Goal: Contribute content: Contribute content

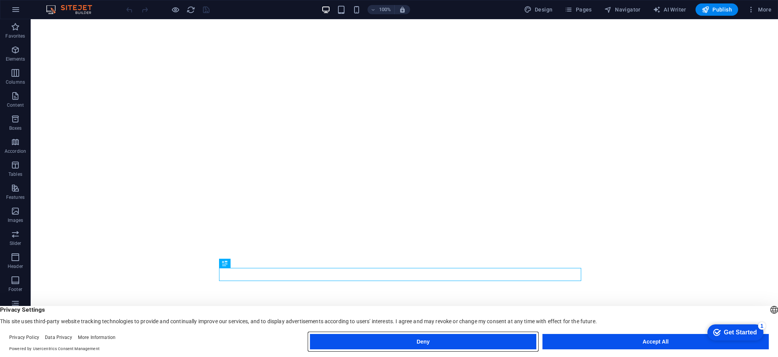
click at [504, 340] on button "Deny" at bounding box center [423, 341] width 226 height 15
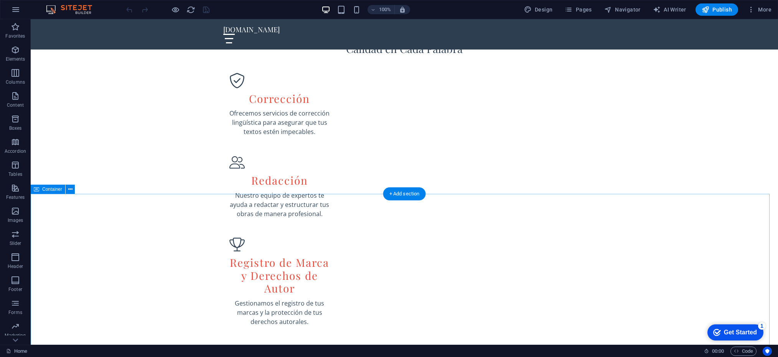
scroll to position [614, 0]
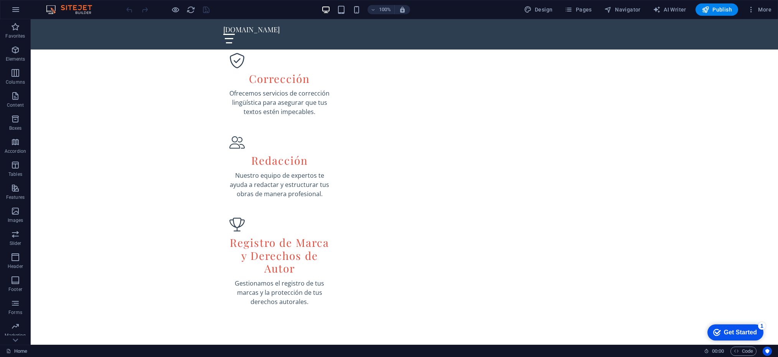
click at [714, 329] on icon "Get Started 1 items remaining, 80% complete" at bounding box center [717, 332] width 8 height 7
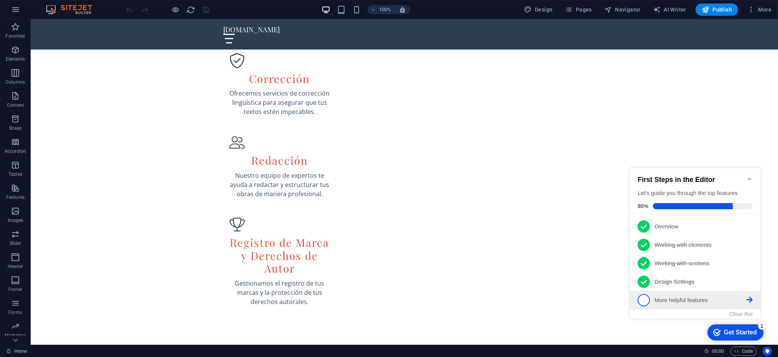
click at [673, 296] on p "More helpful features - incomplete" at bounding box center [701, 300] width 92 height 8
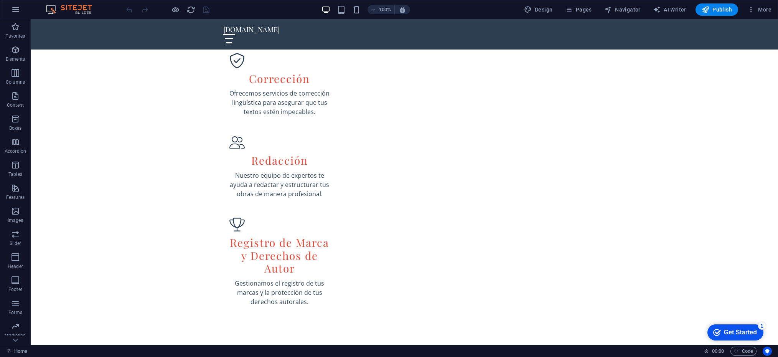
scroll to position [0, 0]
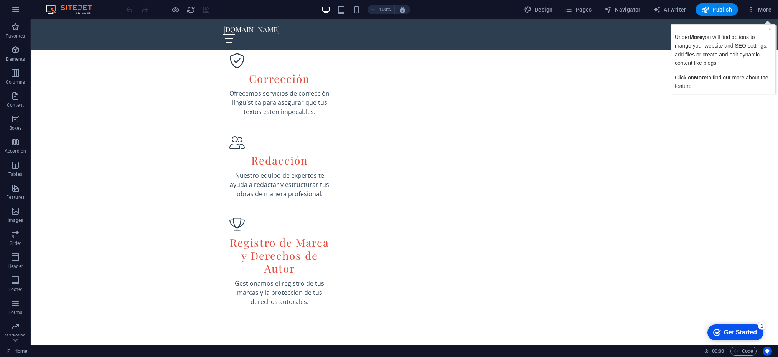
click at [702, 78] on span "More" at bounding box center [700, 77] width 13 height 6
click at [0, 0] on span "More" at bounding box center [0, 0] width 0 height 0
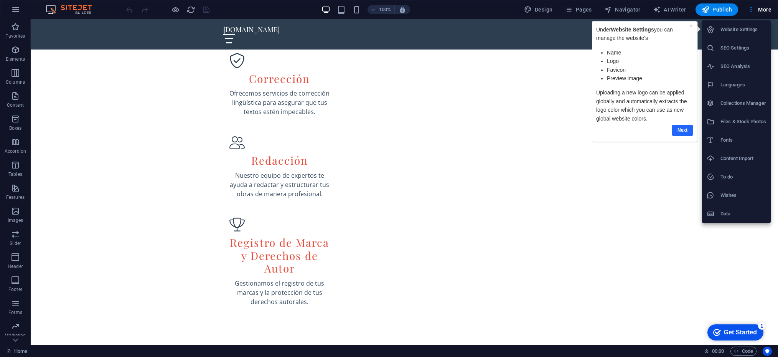
click at [679, 129] on link "Next" at bounding box center [682, 129] width 21 height 11
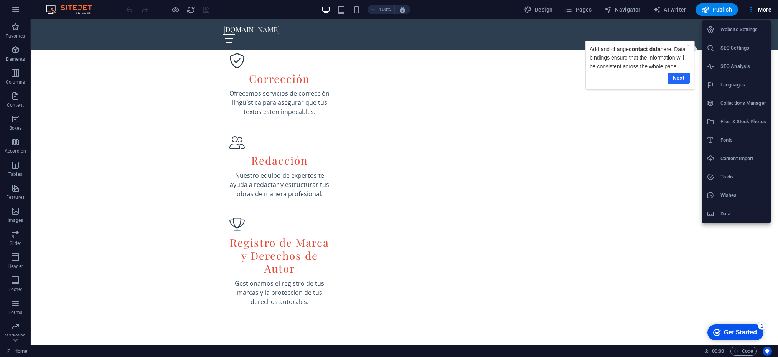
click at [675, 75] on link "Next" at bounding box center [679, 77] width 22 height 11
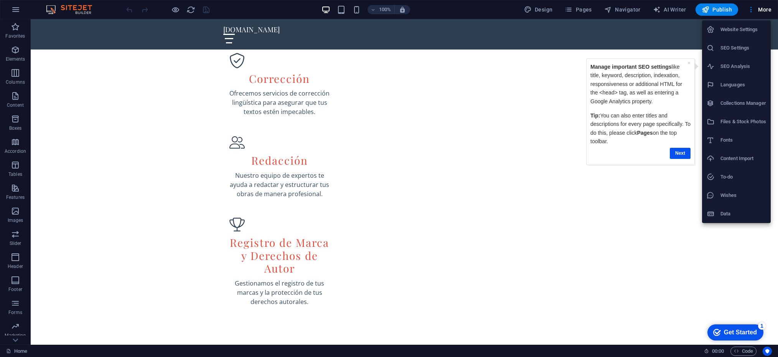
click at [729, 83] on h6 "Languages" at bounding box center [744, 84] width 46 height 9
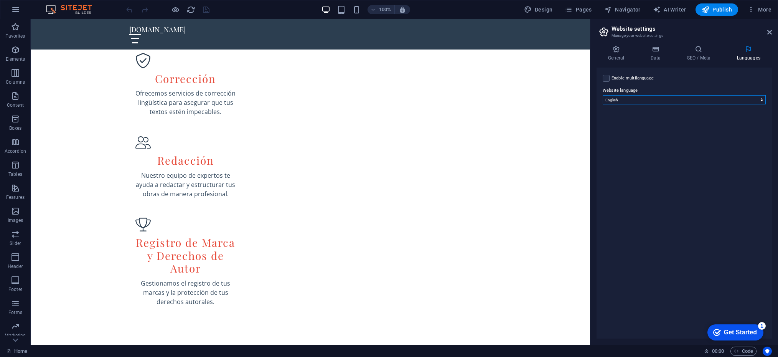
click at [676, 96] on select "Abkhazian Afar Afrikaans Akan Albanian Amharic Arabic Aragonese Armenian Assame…" at bounding box center [684, 99] width 163 height 9
select select "148"
click at [603, 95] on select "Abkhazian Afar Afrikaans Akan Albanian Amharic Arabic Aragonese Armenian Assame…" at bounding box center [684, 99] width 163 height 9
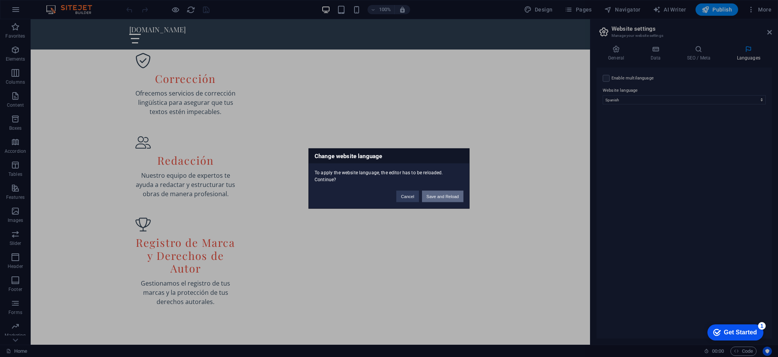
click at [443, 199] on button "Save and Reload" at bounding box center [442, 197] width 41 height 12
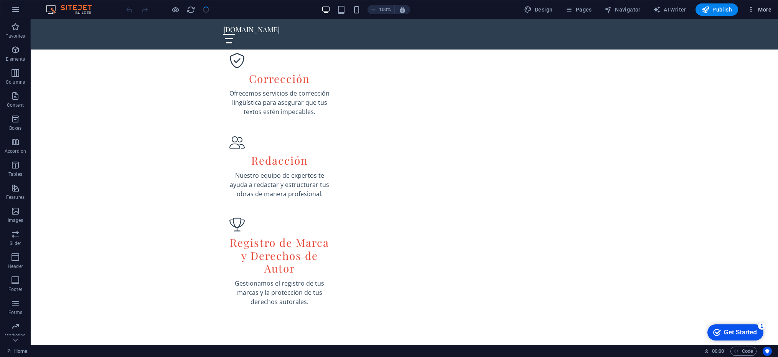
click at [0, 0] on span "More" at bounding box center [0, 0] width 0 height 0
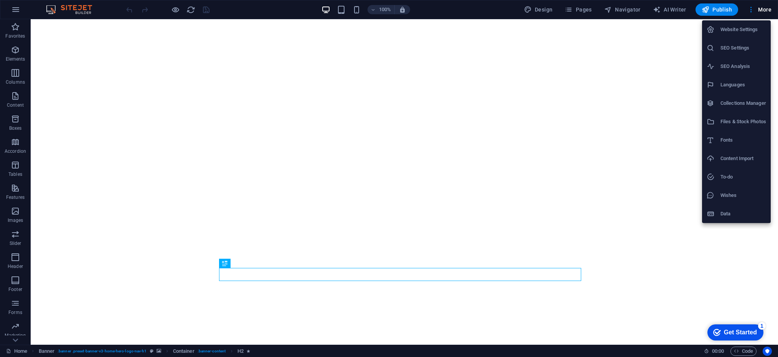
drag, startPoint x: 734, startPoint y: 326, endPoint x: 808, endPoint y: 441, distance: 136.1
click at [733, 326] on div "checkmark Get Started 1" at bounding box center [736, 332] width 56 height 16
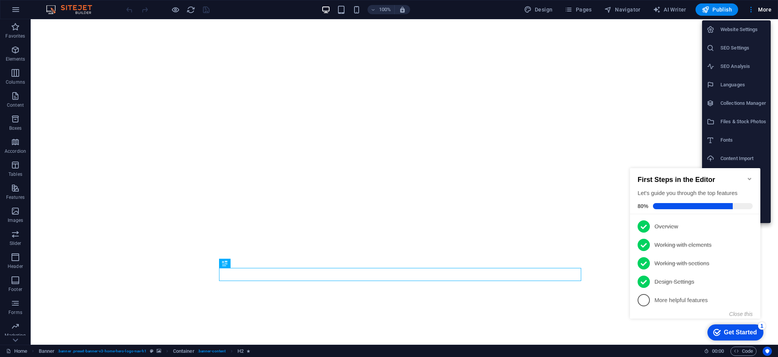
click at [684, 298] on p "More helpful features - incomplete" at bounding box center [701, 300] width 92 height 8
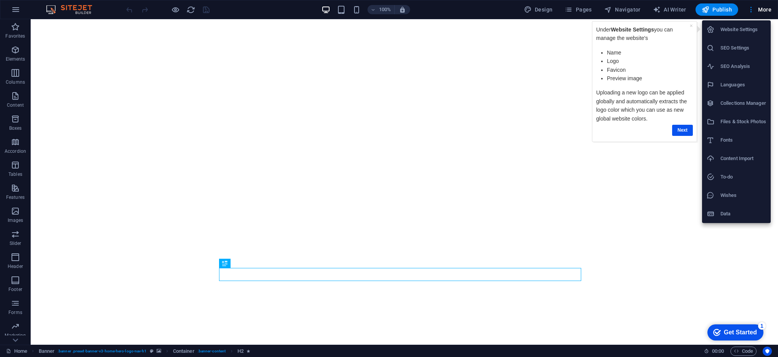
click at [723, 25] on h6 "Website Settings" at bounding box center [744, 29] width 46 height 9
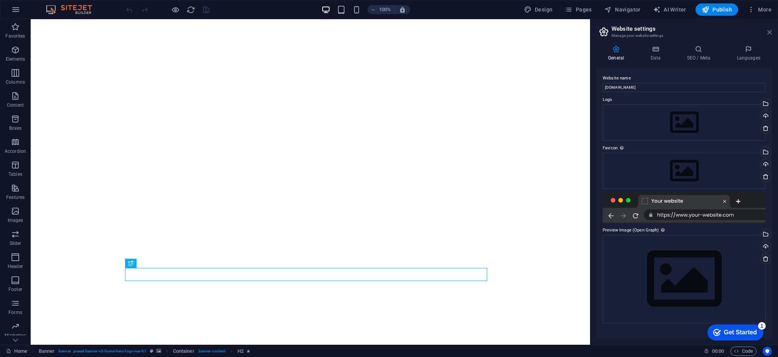
click at [771, 29] on icon at bounding box center [770, 32] width 5 height 6
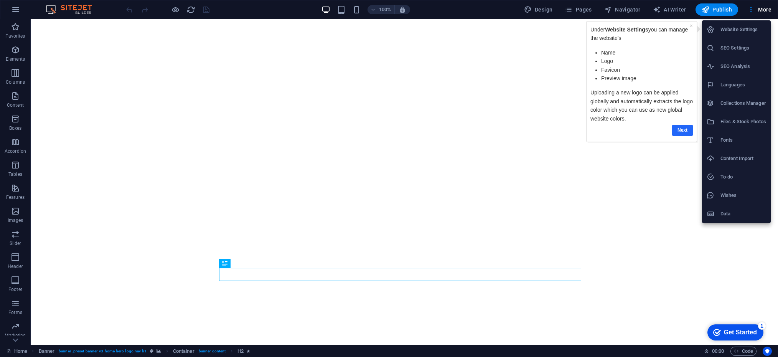
click at [679, 131] on link "Next" at bounding box center [682, 129] width 21 height 11
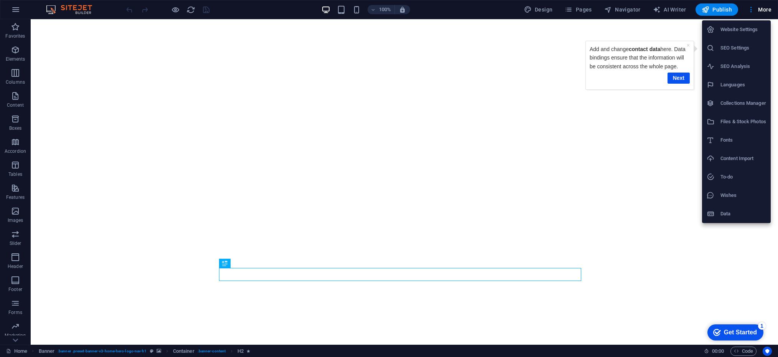
click at [721, 211] on h6 "Data" at bounding box center [744, 213] width 46 height 9
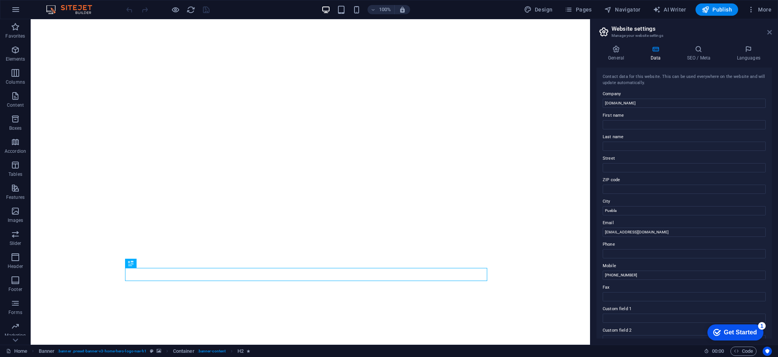
click at [770, 30] on icon at bounding box center [770, 32] width 5 height 6
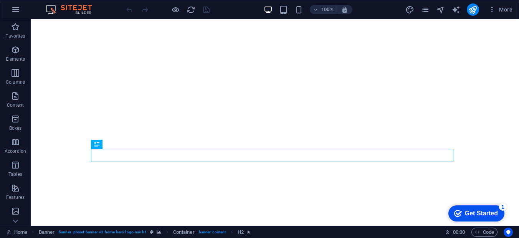
drag, startPoint x: 476, startPoint y: 213, endPoint x: 551, endPoint y: 370, distance: 173.4
click at [476, 213] on div "Get Started" at bounding box center [481, 213] width 33 height 7
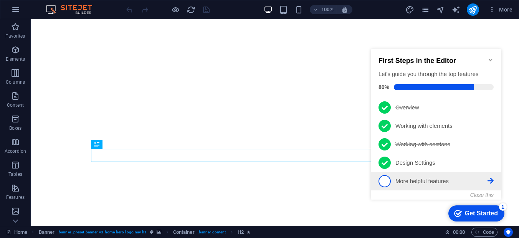
click at [419, 177] on p "More helpful features - incomplete" at bounding box center [441, 181] width 92 height 8
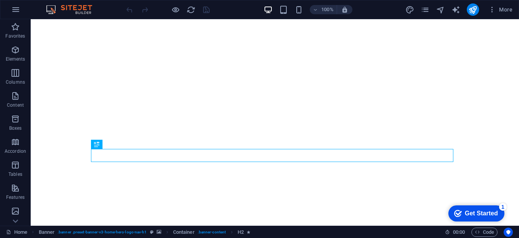
click at [479, 212] on div "Get Started" at bounding box center [481, 213] width 33 height 7
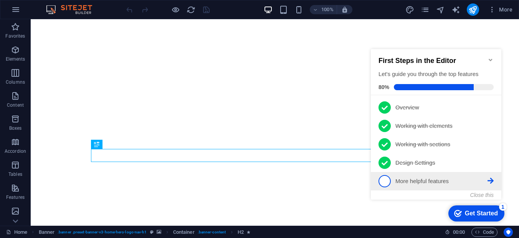
click at [408, 177] on p "More helpful features - incomplete" at bounding box center [441, 181] width 92 height 8
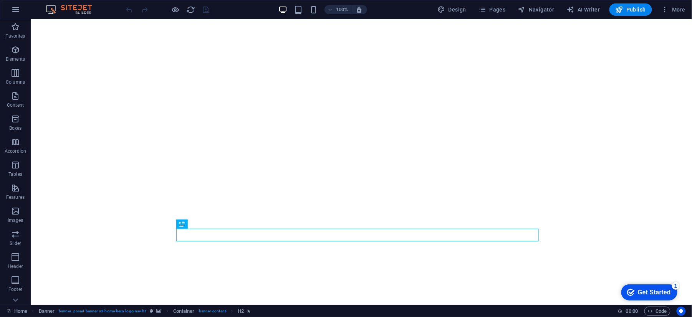
click at [644, 289] on div "Get Started" at bounding box center [653, 292] width 33 height 7
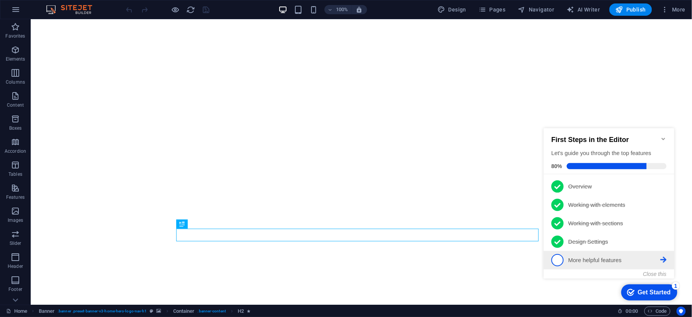
click at [588, 251] on li "5 More helpful features - incomplete" at bounding box center [608, 260] width 130 height 18
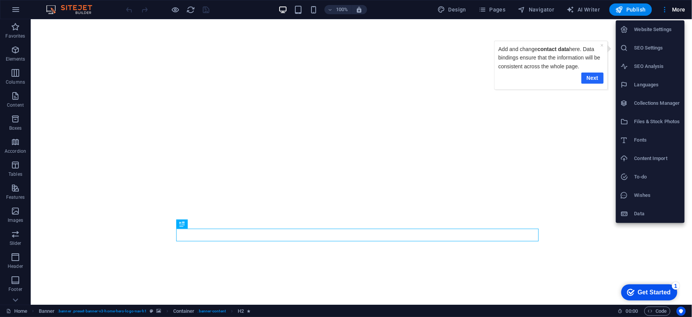
click at [588, 78] on link "Next" at bounding box center [592, 77] width 22 height 11
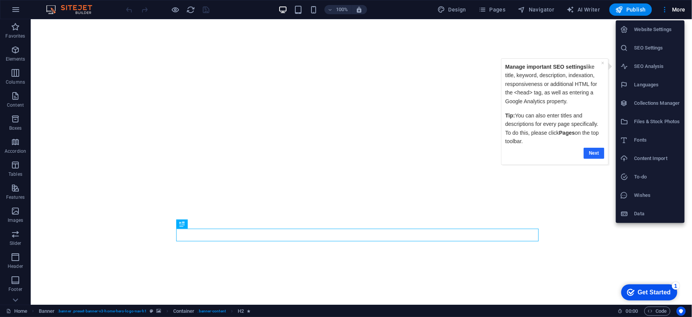
click at [591, 147] on link "Next" at bounding box center [593, 152] width 21 height 11
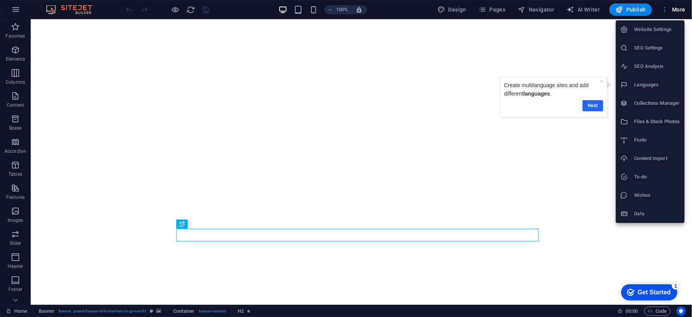
click at [591, 106] on link "Next" at bounding box center [592, 105] width 21 height 11
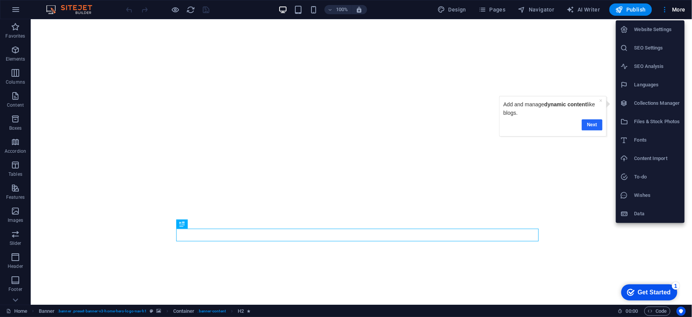
click at [591, 124] on link "Next" at bounding box center [591, 124] width 21 height 11
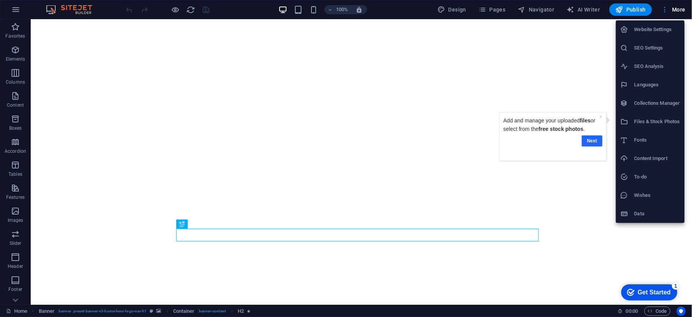
click at [591, 139] on link "Next" at bounding box center [591, 140] width 21 height 11
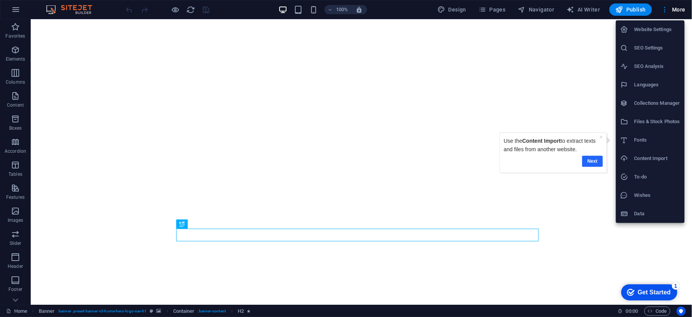
click at [593, 159] on link "Next" at bounding box center [591, 160] width 21 height 11
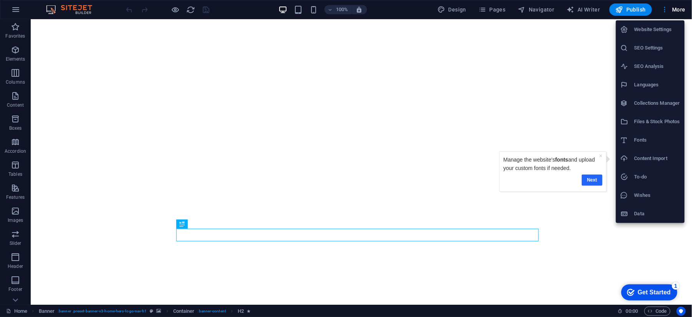
click at [589, 180] on link "Next" at bounding box center [591, 179] width 21 height 11
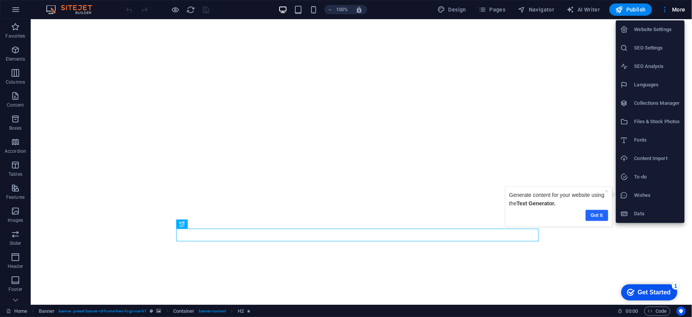
click at [593, 216] on link "Got it" at bounding box center [596, 215] width 23 height 11
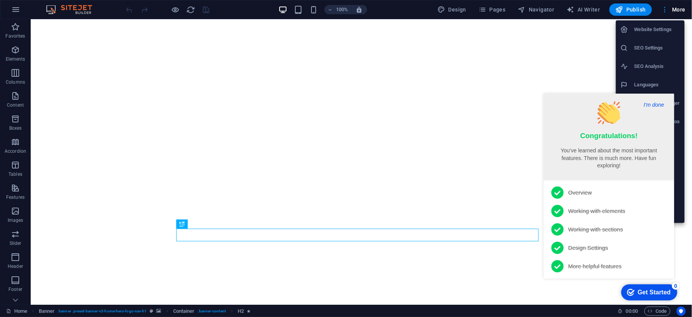
click at [654, 105] on button "I'm done" at bounding box center [653, 104] width 25 height 7
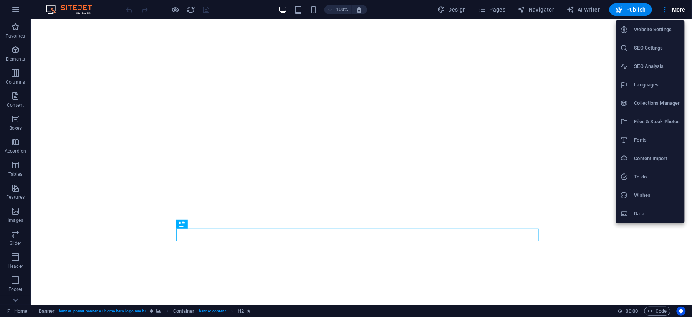
click at [573, 266] on div at bounding box center [346, 158] width 692 height 317
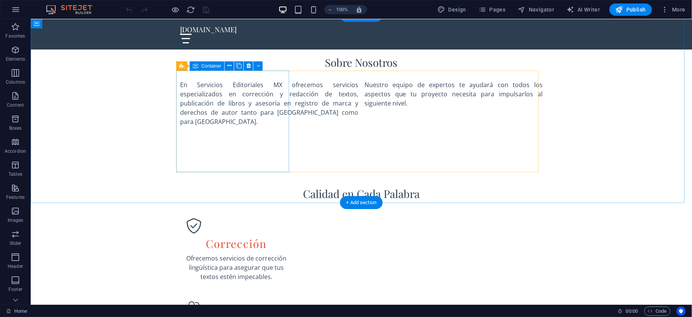
scroll to position [546, 0]
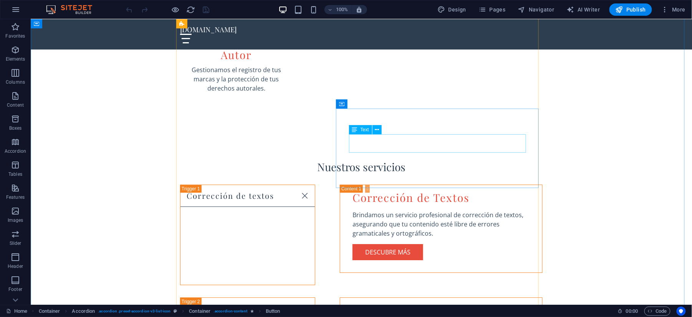
scroll to position [819, 0]
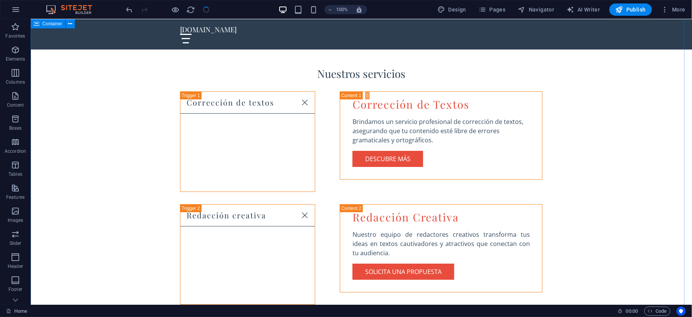
scroll to position [955, 0]
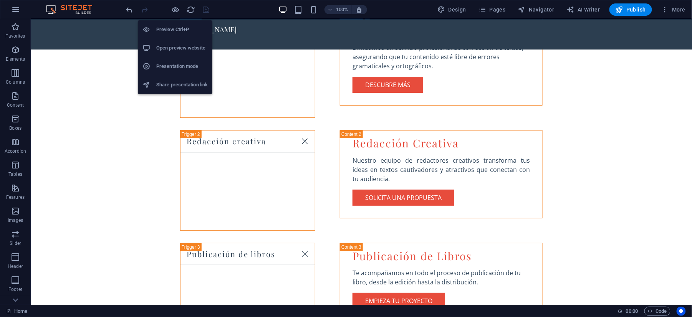
click at [188, 48] on h6 "Open preview website" at bounding box center [181, 47] width 51 height 9
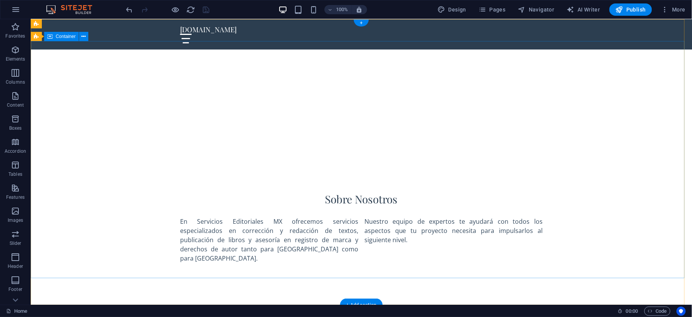
scroll to position [0, 0]
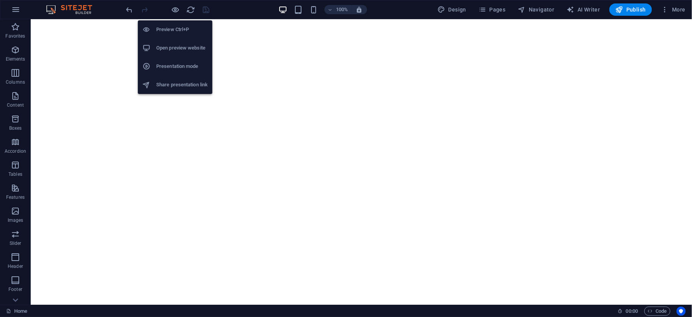
click at [178, 82] on h6 "Share presentation link" at bounding box center [181, 84] width 51 height 9
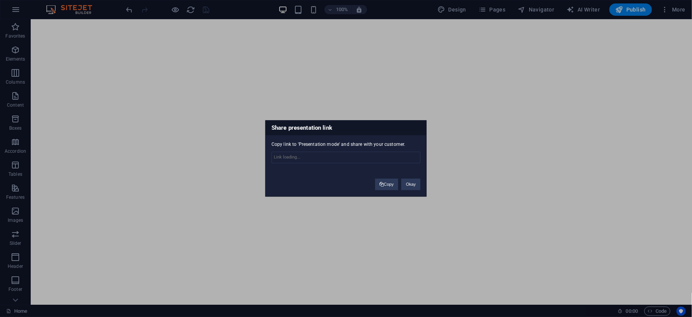
type input "[URL][DOMAIN_NAME]"
click at [381, 185] on span at bounding box center [382, 185] width 4 height 4
click at [409, 186] on button "Okay" at bounding box center [410, 185] width 19 height 12
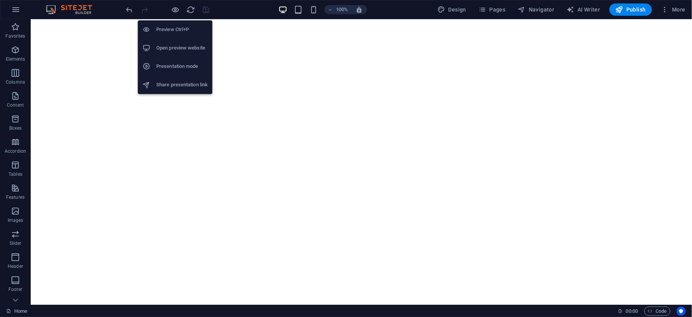
click at [178, 62] on h6 "Presentation mode" at bounding box center [181, 66] width 51 height 9
click at [163, 45] on h6 "Open preview website" at bounding box center [181, 47] width 51 height 9
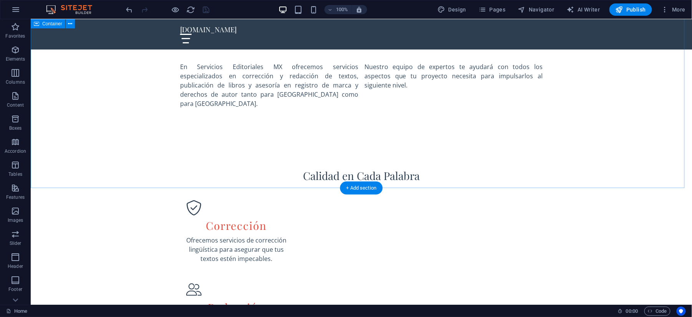
scroll to position [563, 0]
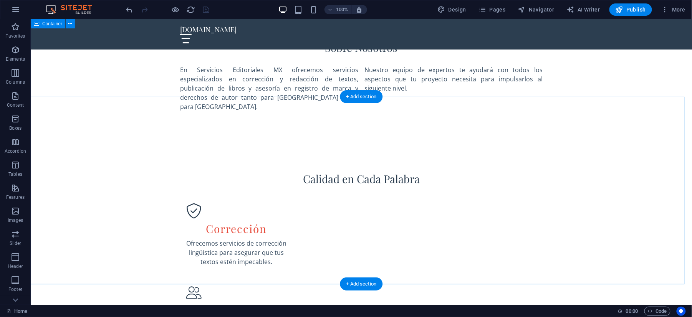
scroll to position [0, 0]
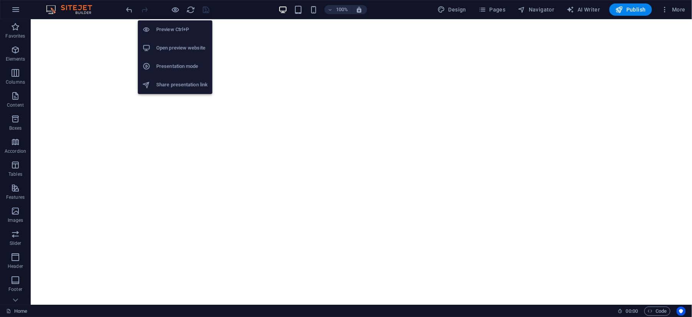
click at [197, 84] on h6 "Share presentation link" at bounding box center [181, 84] width 51 height 9
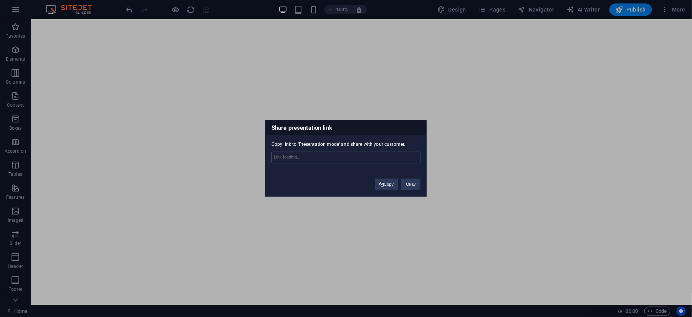
type input "[URL][DOMAIN_NAME]"
click at [377, 183] on button "Copy" at bounding box center [386, 185] width 23 height 12
